Goal: Task Accomplishment & Management: Manage account settings

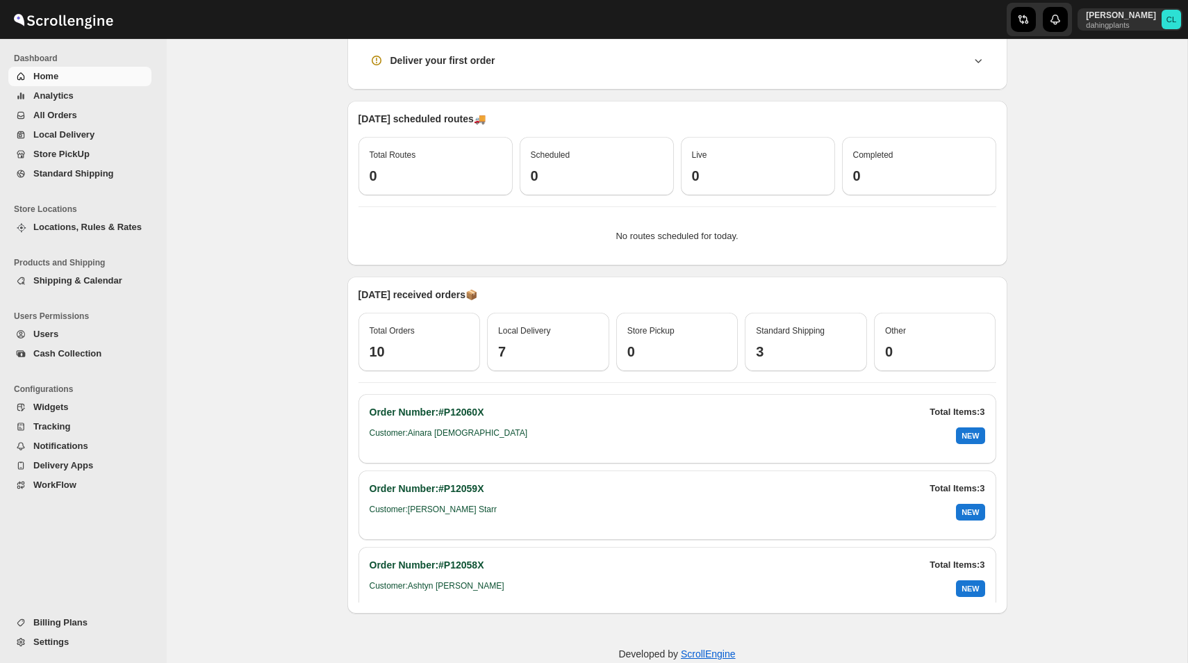
scroll to position [314, 0]
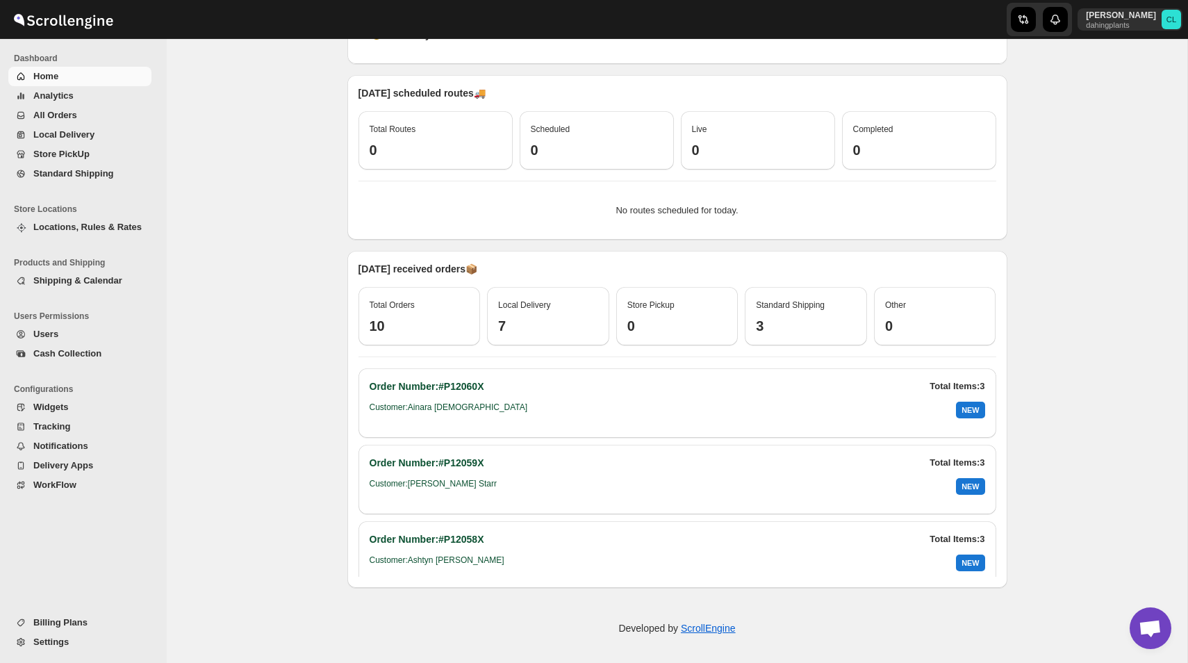
click at [80, 111] on span "All Orders" at bounding box center [90, 115] width 115 height 14
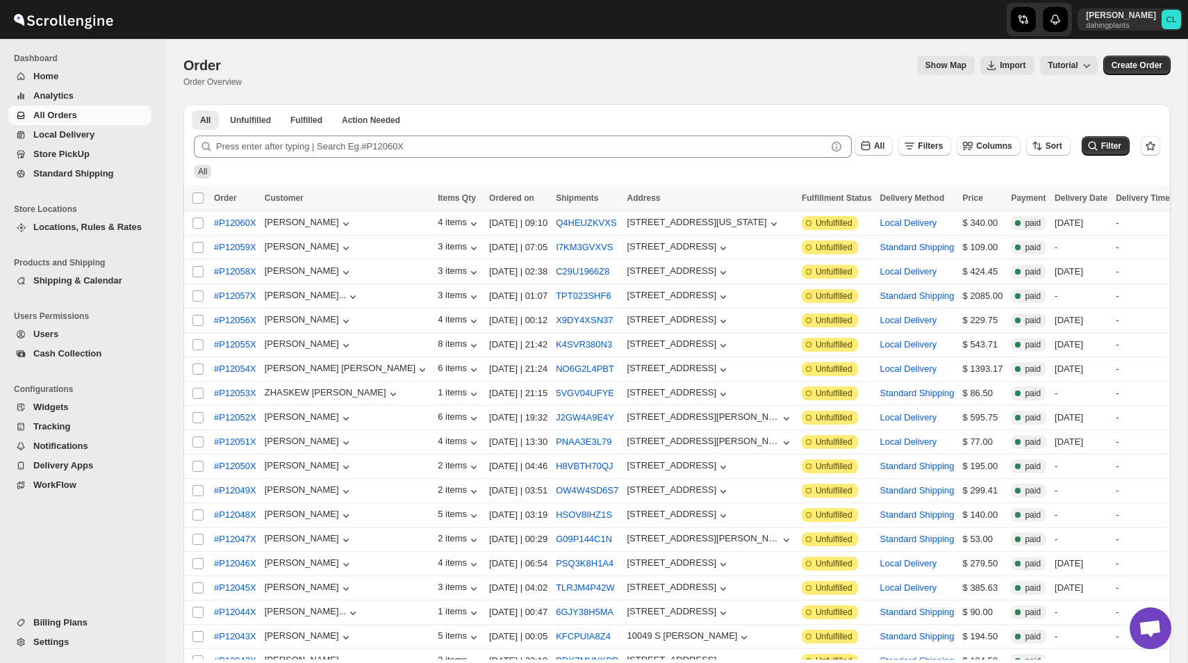
click at [83, 224] on span "Locations, Rules & Rates" at bounding box center [87, 227] width 108 height 10
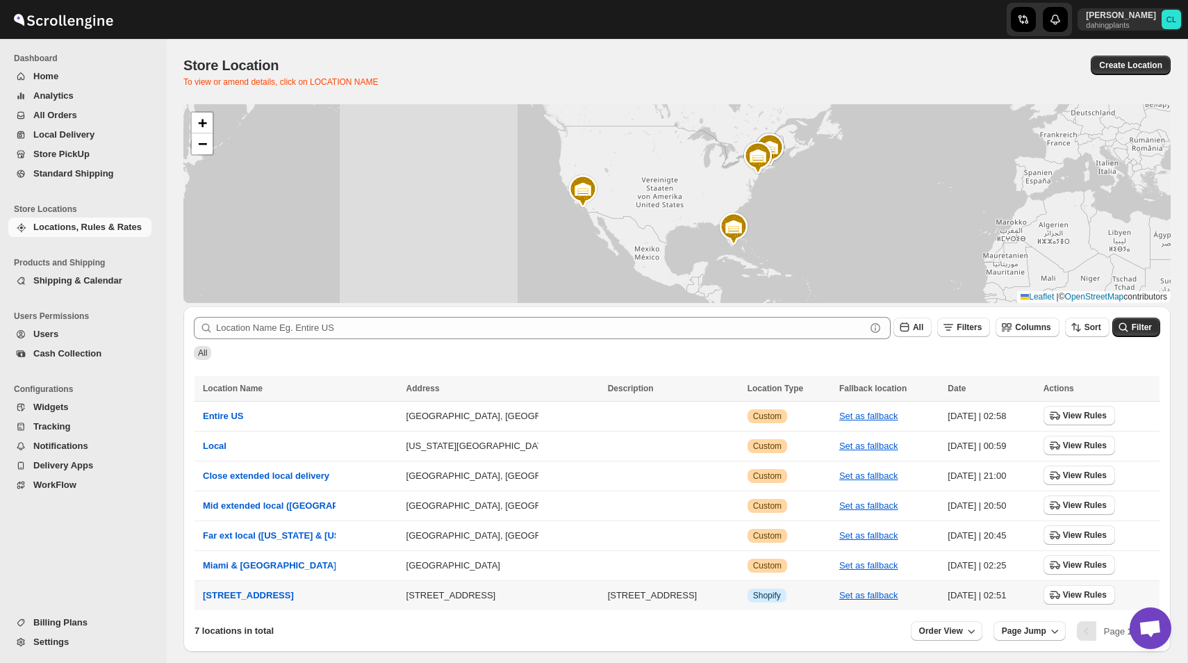
scroll to position [54, 0]
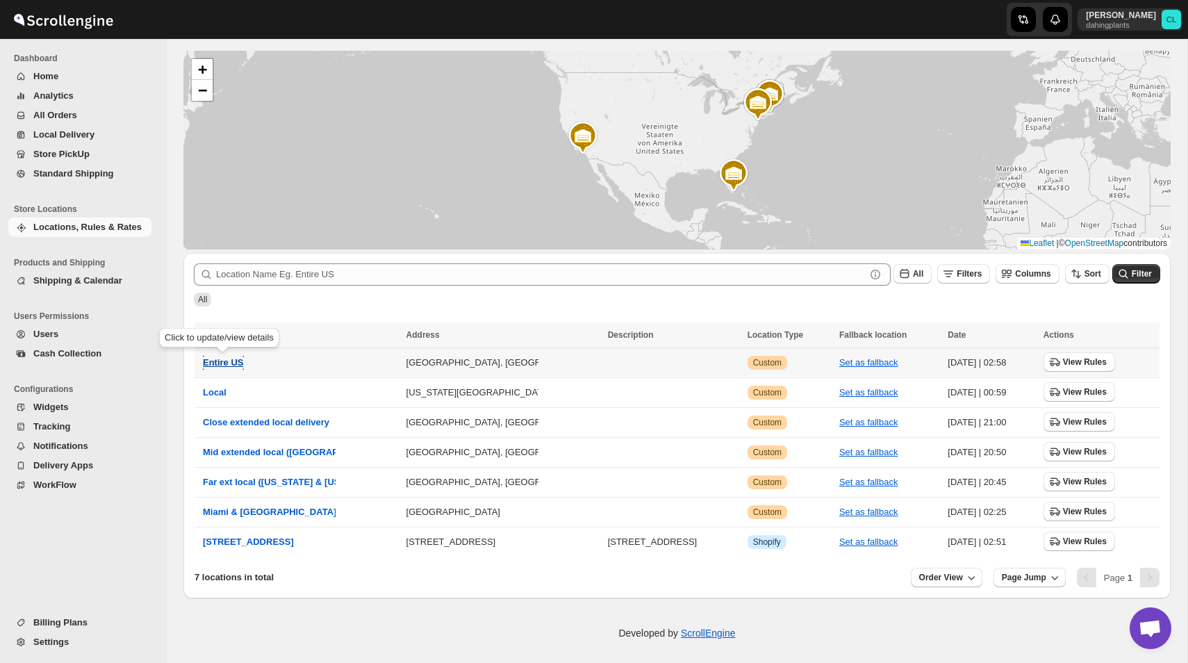
click at [221, 356] on button "Entire US" at bounding box center [223, 363] width 41 height 14
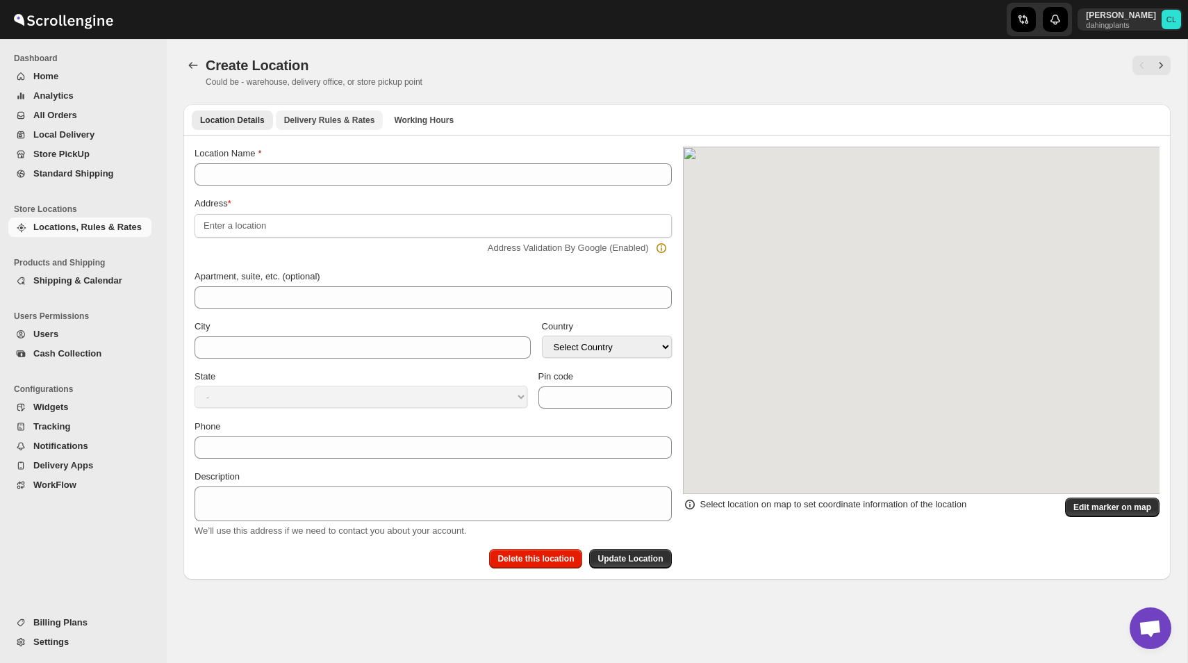
type input "Entire US"
type input "Suffolk County"
select select "US"
type input "02108"
select select "Massachusetts"
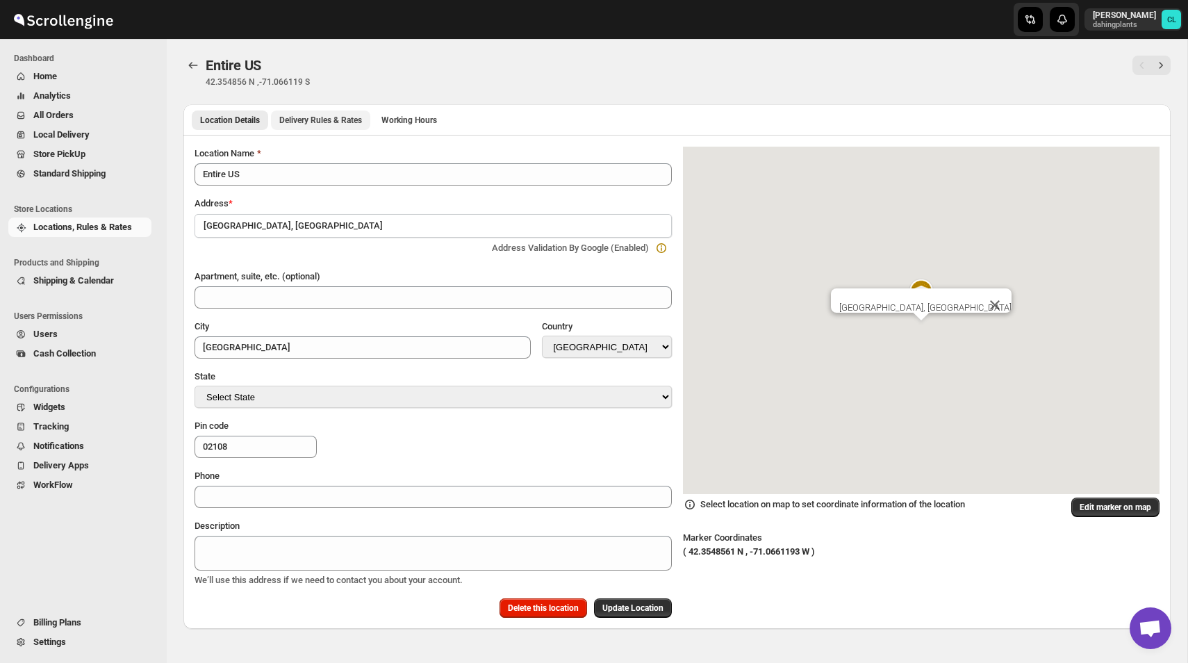
click at [331, 111] on button "Delivery Rules & Rates" at bounding box center [320, 119] width 99 height 19
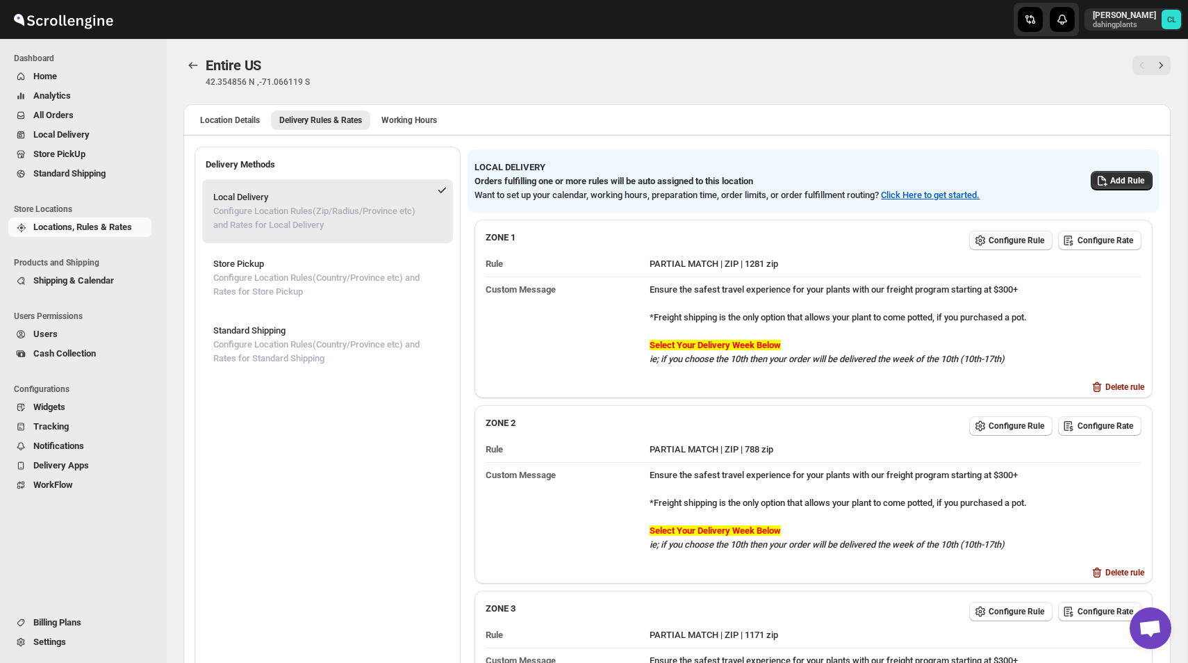
click at [1008, 237] on span "Configure Rule" at bounding box center [1017, 240] width 56 height 11
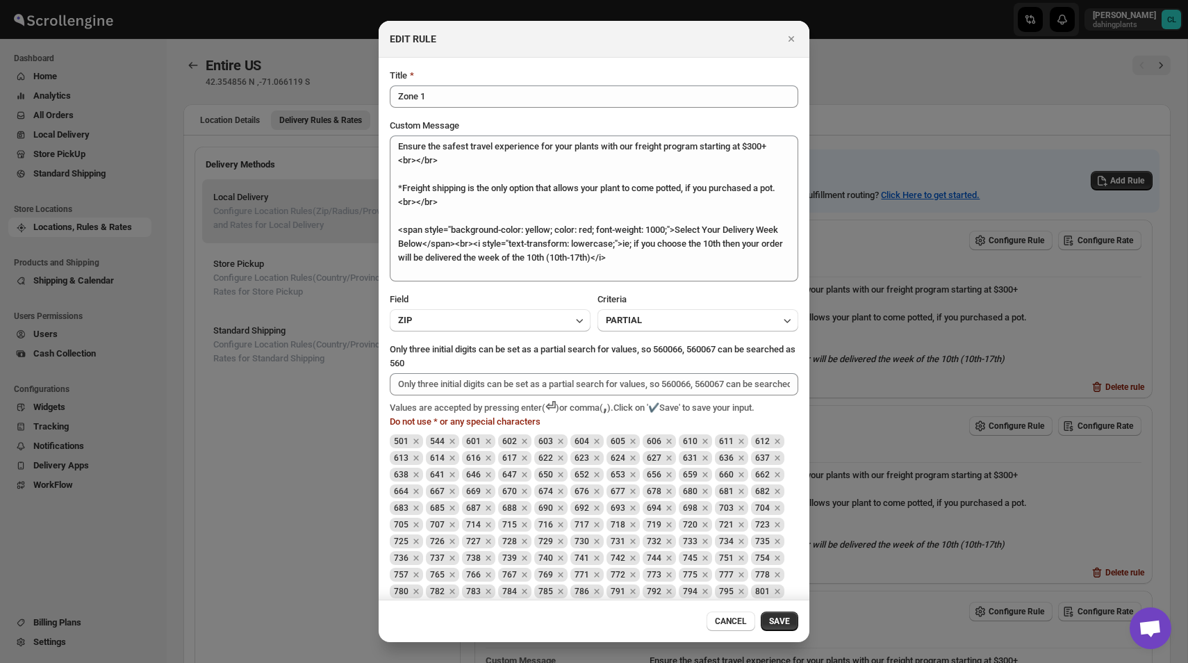
click at [511, 440] on span "602" at bounding box center [509, 441] width 15 height 10
copy span "602"
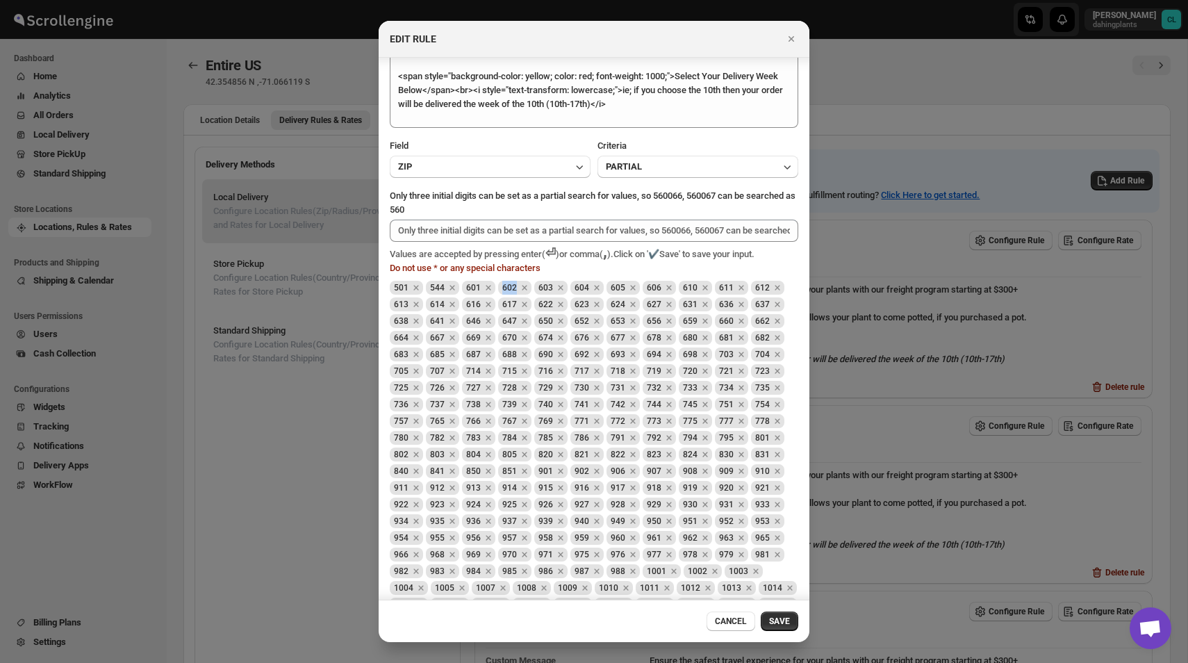
scroll to position [327, 0]
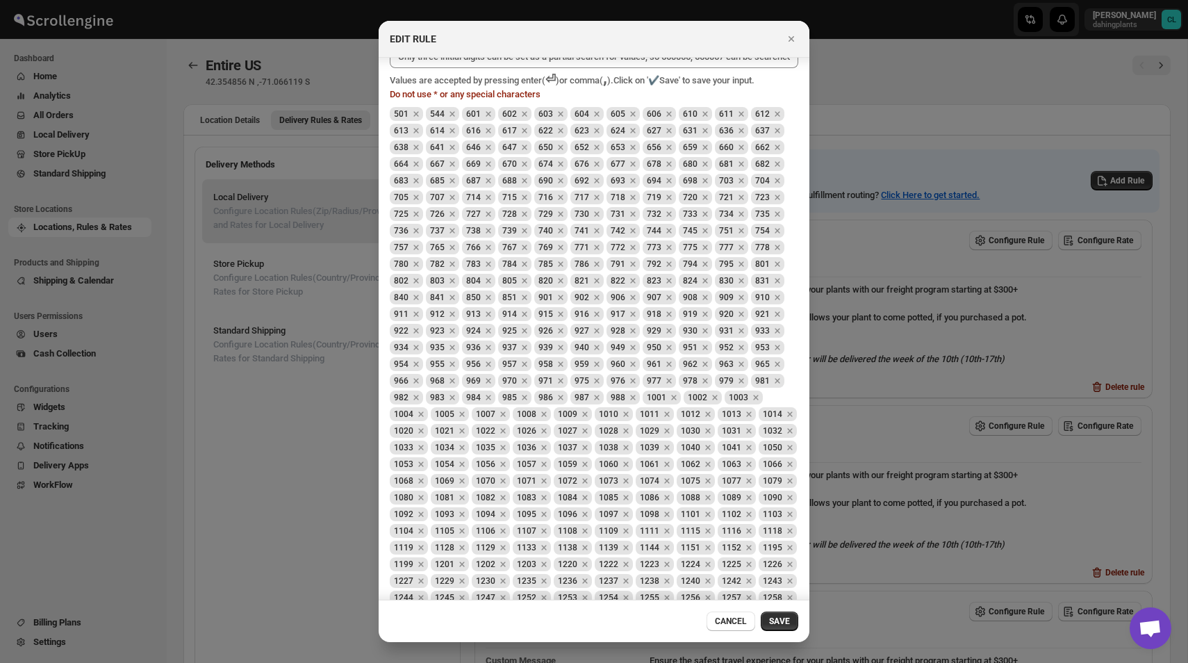
click at [577, 435] on span "1027" at bounding box center [567, 431] width 19 height 10
copy span "1027"
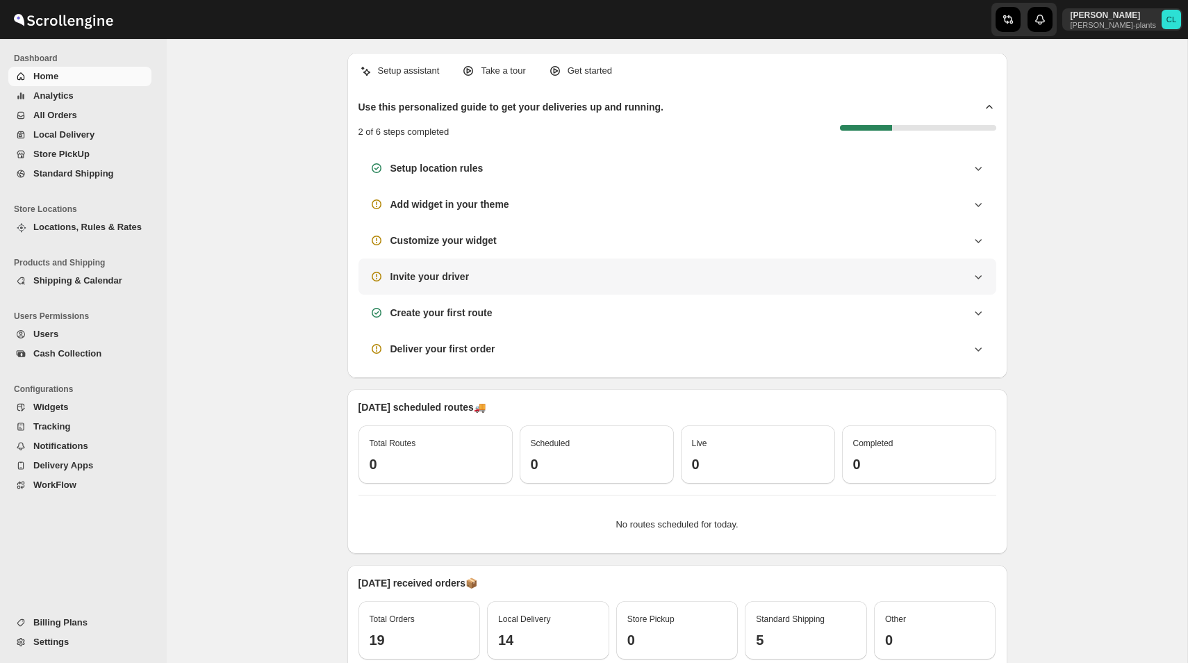
scroll to position [314, 0]
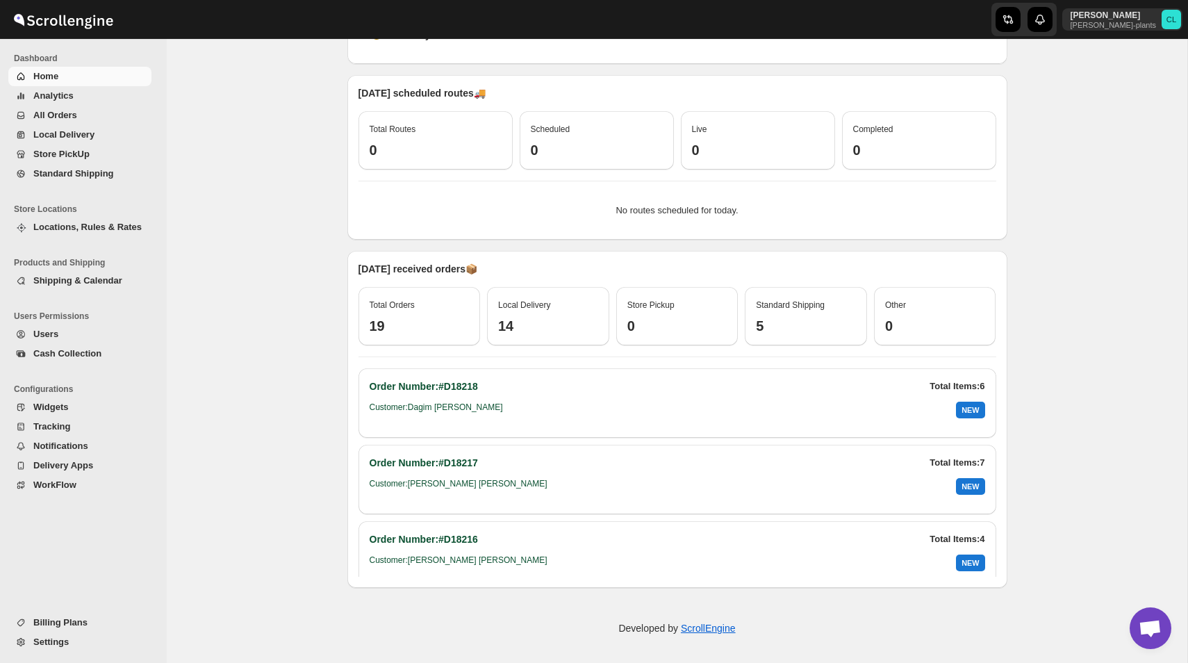
click at [61, 117] on span "All Orders" at bounding box center [55, 115] width 44 height 10
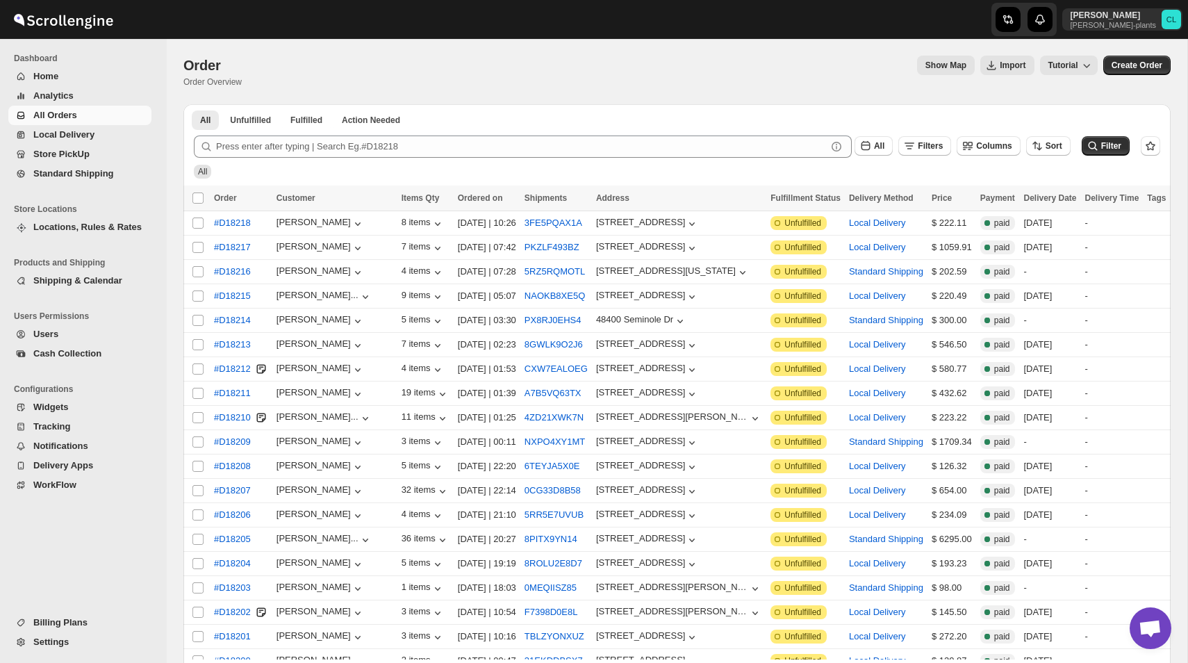
click at [113, 279] on span "Shipping & Calendar" at bounding box center [77, 280] width 89 height 10
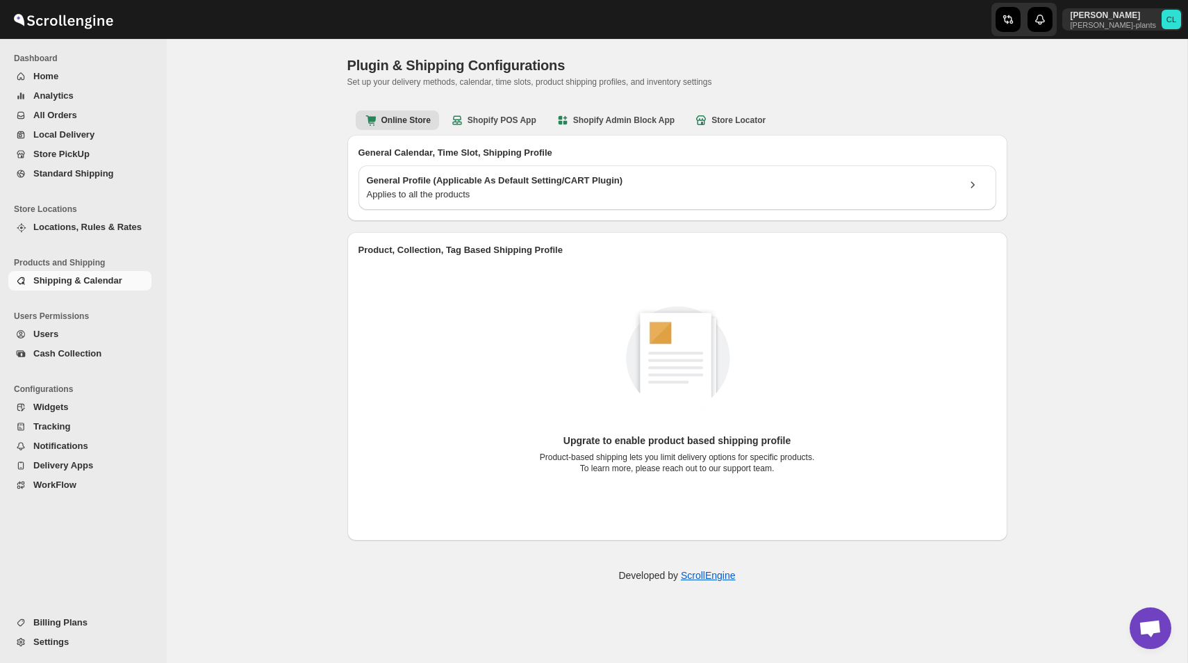
click at [117, 231] on span "Locations, Rules & Rates" at bounding box center [87, 227] width 108 height 10
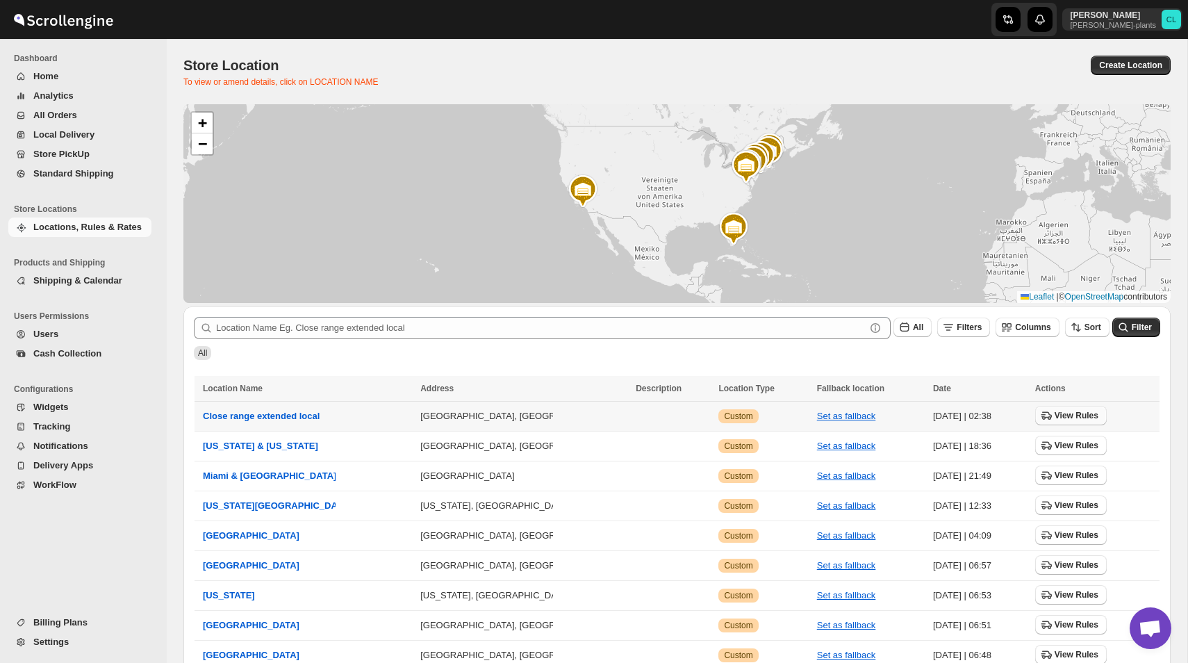
click at [1081, 418] on span "View Rules" at bounding box center [1077, 415] width 44 height 11
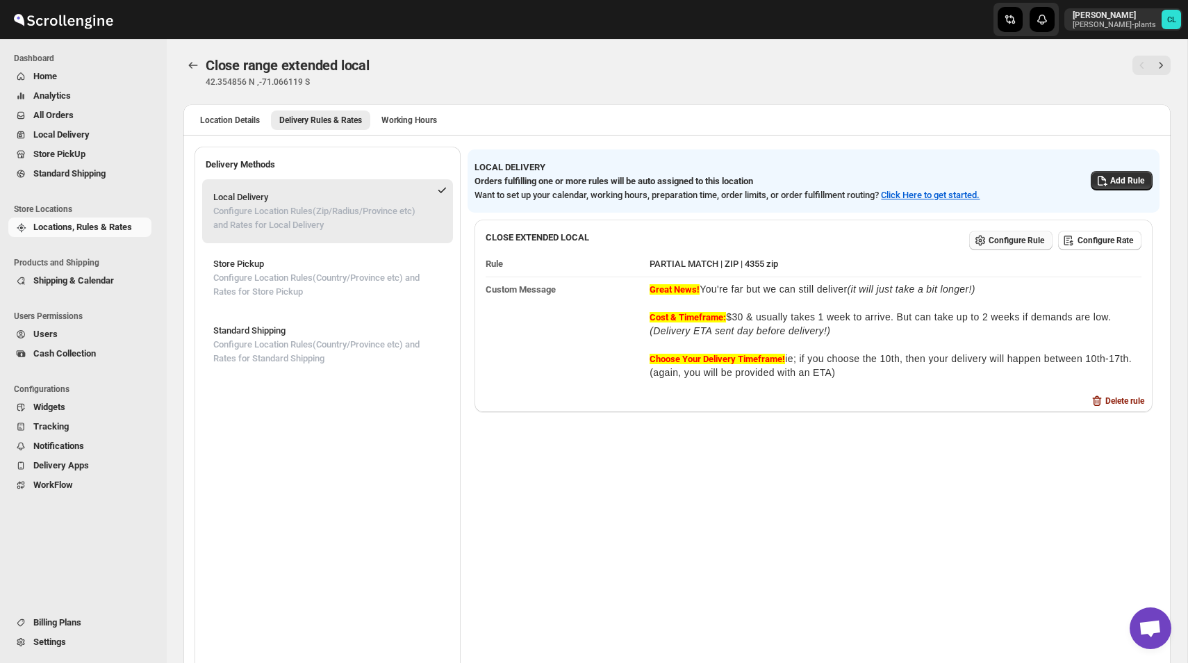
click at [1006, 241] on span "Configure Rule" at bounding box center [1017, 240] width 56 height 11
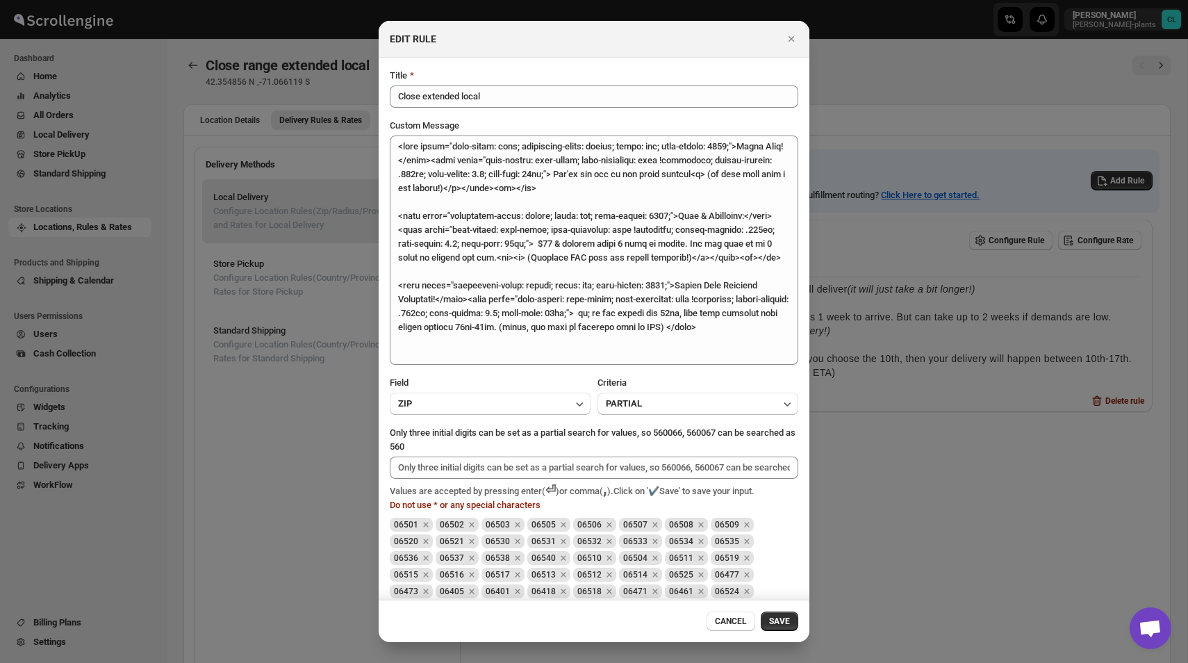
click at [593, 523] on span "06506" at bounding box center [589, 525] width 24 height 10
copy span "06506"
